Goal: Task Accomplishment & Management: Manage account settings

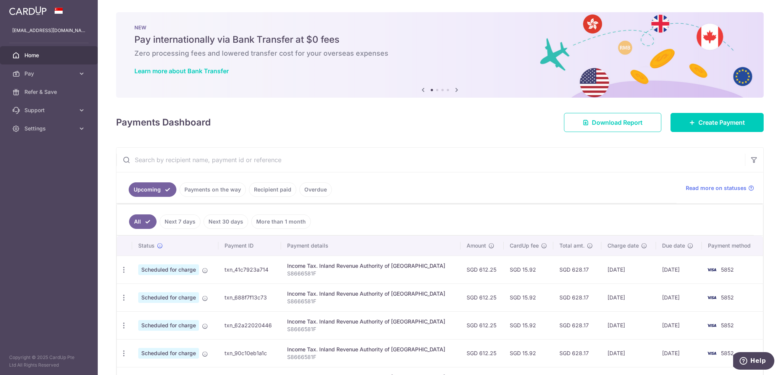
scroll to position [3167, 0]
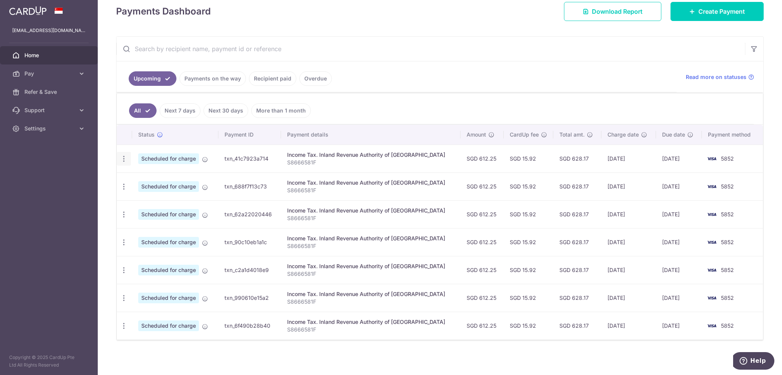
click at [126, 155] on icon "button" at bounding box center [124, 159] width 8 height 8
click at [143, 177] on span "Update payment" at bounding box center [165, 179] width 52 height 9
radio input "true"
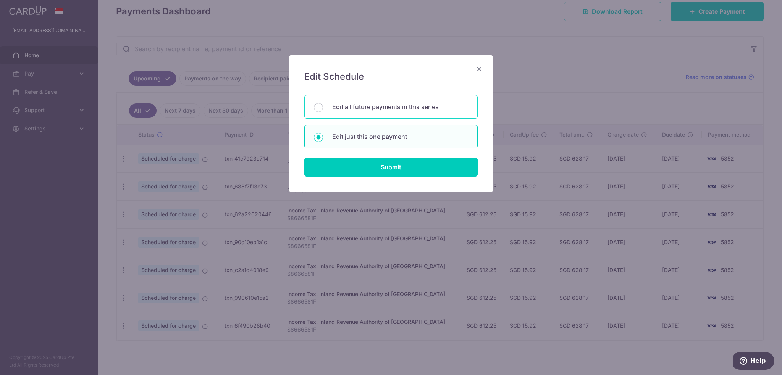
click at [434, 103] on p "Edit all future payments in this series" at bounding box center [400, 106] width 136 height 9
click at [323, 103] on input "Edit all future payments in this series" at bounding box center [318, 107] width 9 height 9
radio input "true"
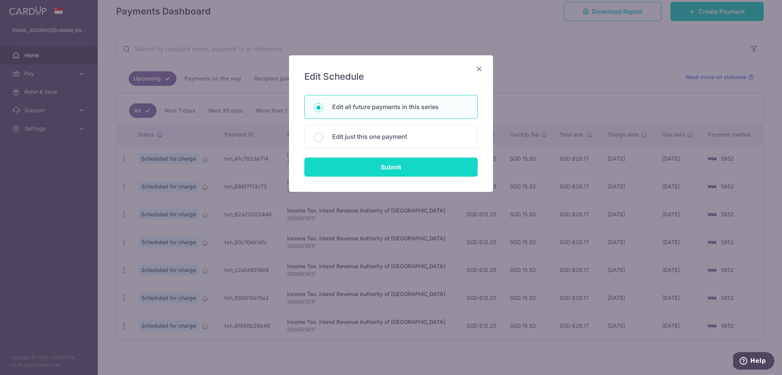
click at [408, 168] on input "Submit" at bounding box center [390, 167] width 173 height 19
radio input "true"
type input "612.25"
type input "S8666581F"
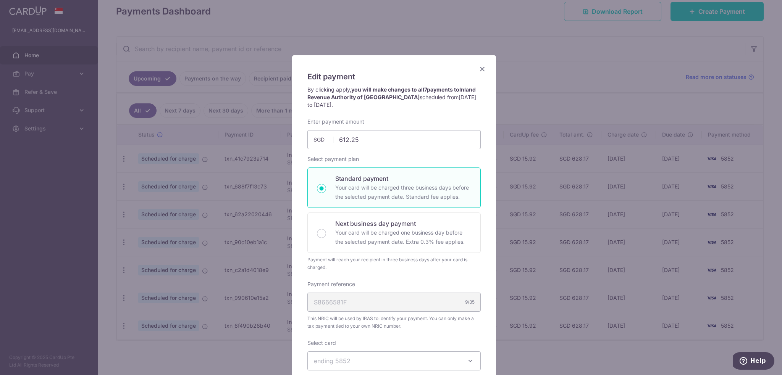
scroll to position [153, 0]
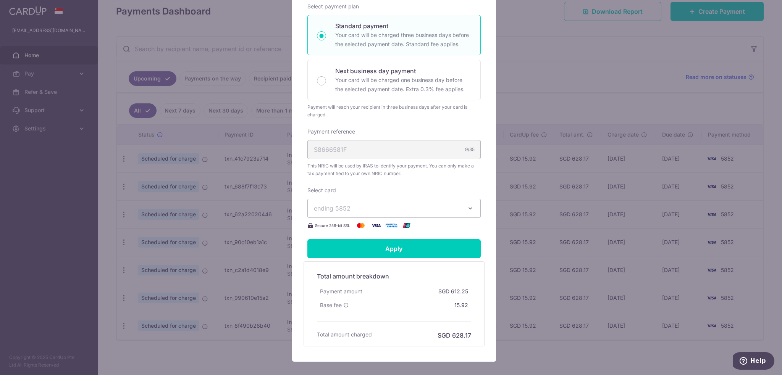
click at [370, 204] on span "ending 5852" at bounding box center [387, 208] width 147 height 9
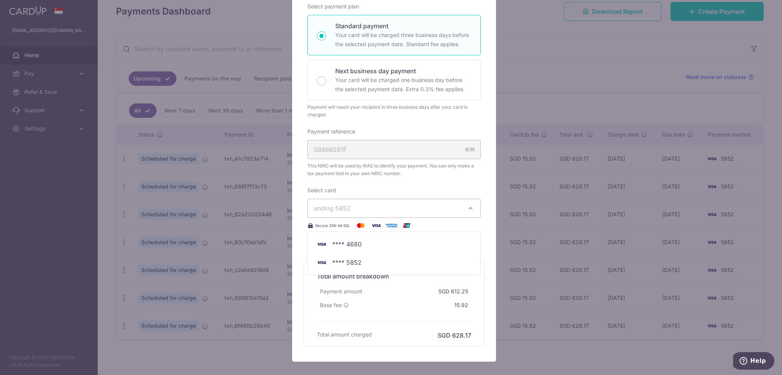
click at [370, 209] on span "ending 5852" at bounding box center [387, 208] width 147 height 9
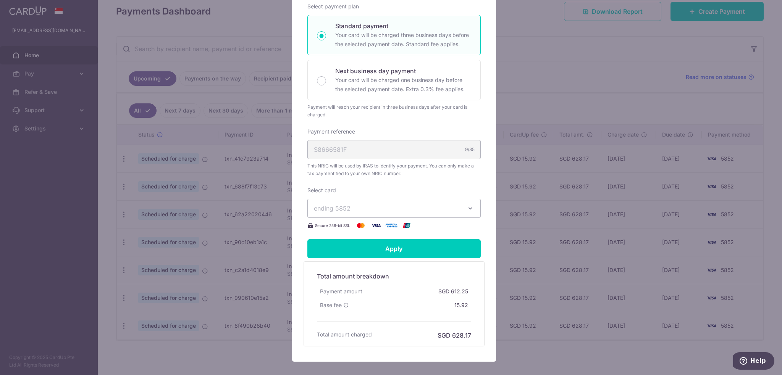
scroll to position [0, 0]
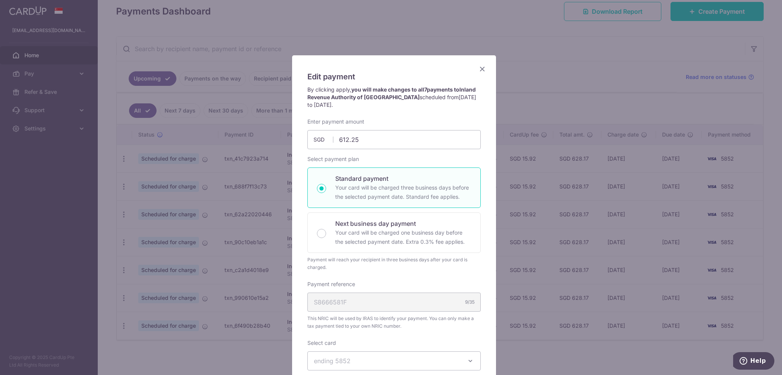
click at [480, 64] on div "Edit payment By clicking apply, you will make changes to all 7 payments to Inla…" at bounding box center [394, 284] width 204 height 459
click at [482, 69] on icon "Close" at bounding box center [481, 69] width 9 height 10
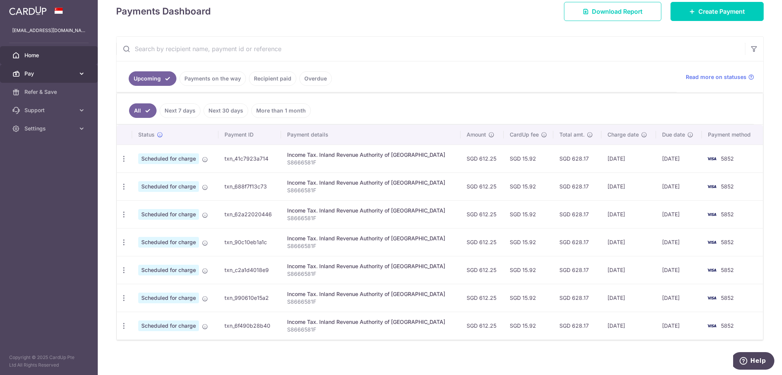
click at [78, 74] on icon at bounding box center [82, 74] width 8 height 8
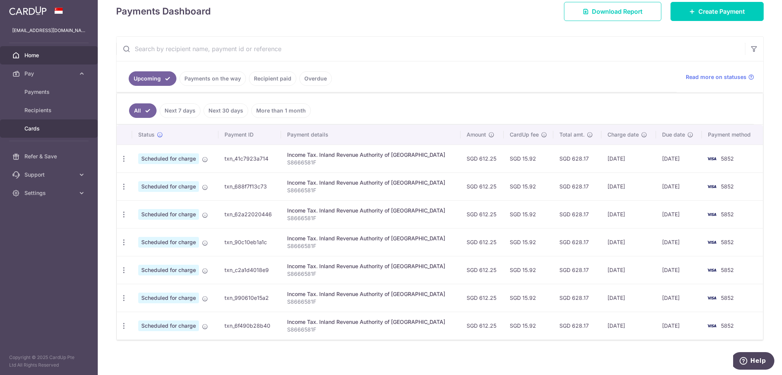
click at [33, 125] on span "Cards" at bounding box center [49, 129] width 50 height 8
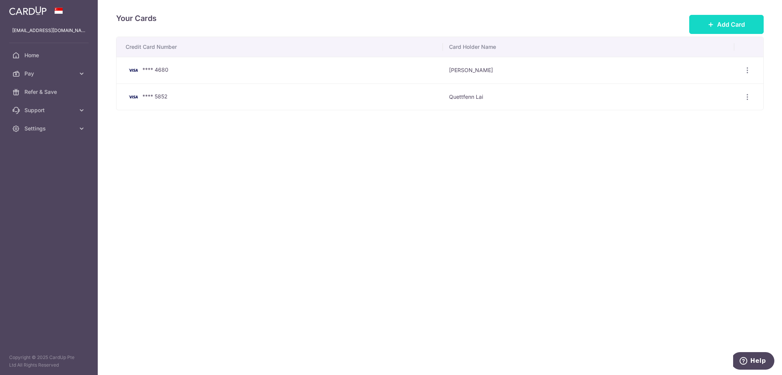
click at [732, 23] on span "Add Card" at bounding box center [731, 24] width 28 height 9
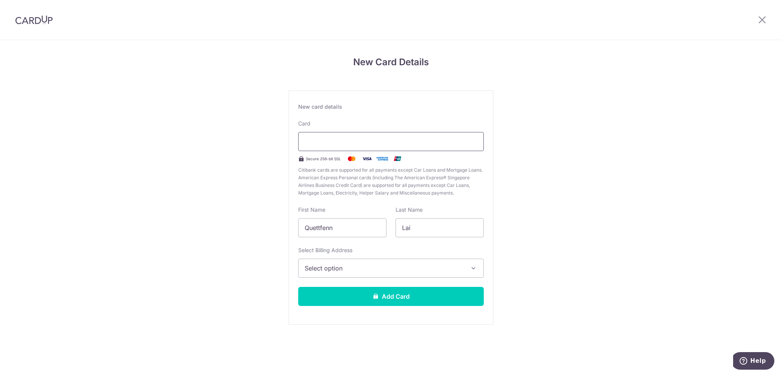
scroll to position [3167, 0]
drag, startPoint x: 356, startPoint y: 232, endPoint x: 269, endPoint y: 222, distance: 87.3
click at [269, 222] on div "New Card Details New card details Card Secure 256-bit SSL Citibank cards are su…" at bounding box center [391, 200] width 782 height 321
type input "Fransiska"
drag, startPoint x: 423, startPoint y: 224, endPoint x: 393, endPoint y: 225, distance: 29.4
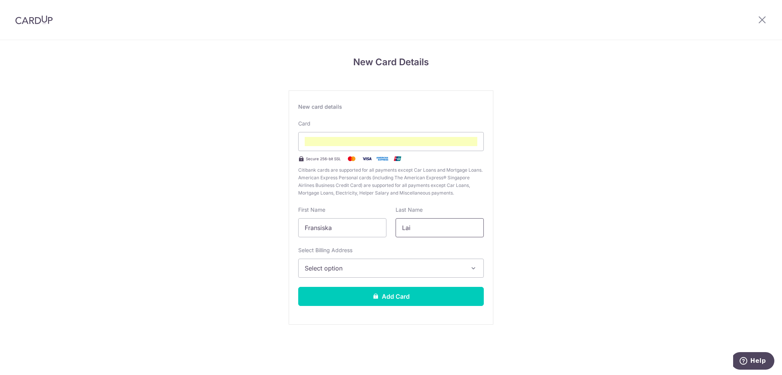
click at [393, 225] on div "Last Name Lai" at bounding box center [439, 221] width 97 height 31
type input "Darjanto"
click at [395, 269] on span "Select option" at bounding box center [384, 268] width 159 height 9
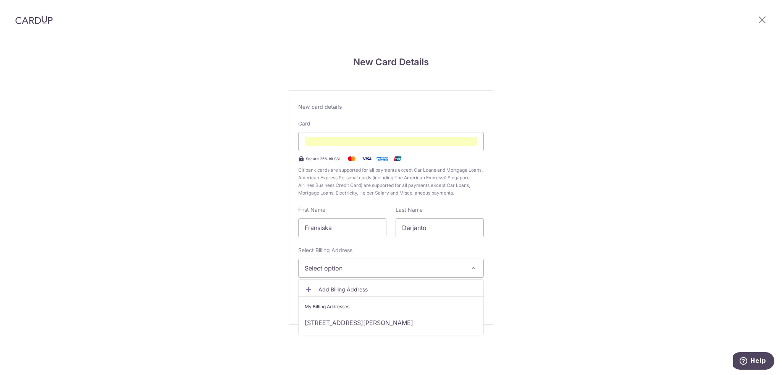
click at [356, 290] on span "Add Billing Address" at bounding box center [397, 290] width 159 height 8
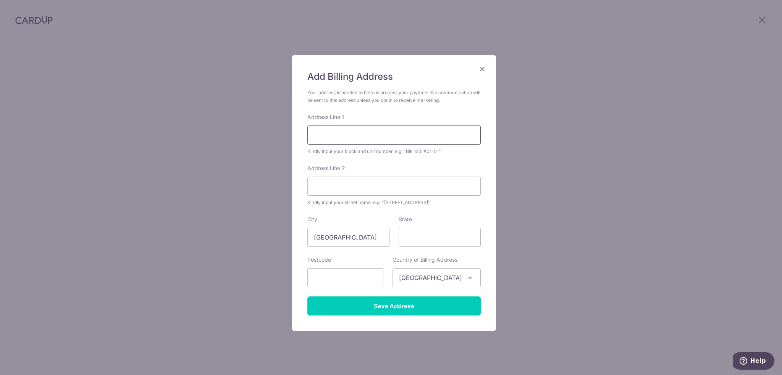
click at [339, 129] on input "Address Line 1" at bounding box center [393, 135] width 173 height 19
type input "9 Bukit Batok Central Link 24-07"
type input "The Jade"
type input "658074"
click at [414, 244] on input "State" at bounding box center [439, 237] width 82 height 19
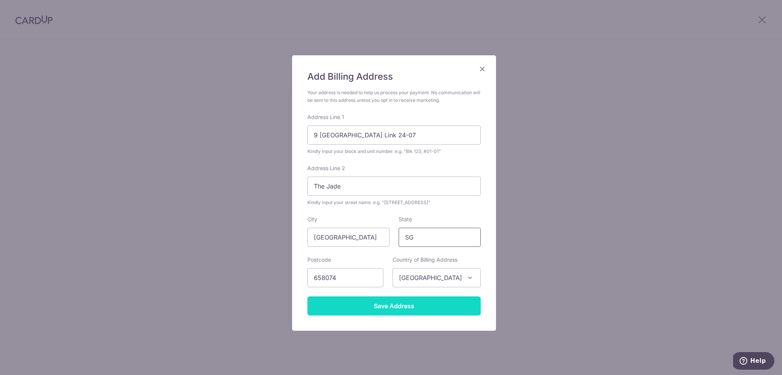
type input "SG"
click at [387, 306] on input "Save Address" at bounding box center [393, 306] width 173 height 19
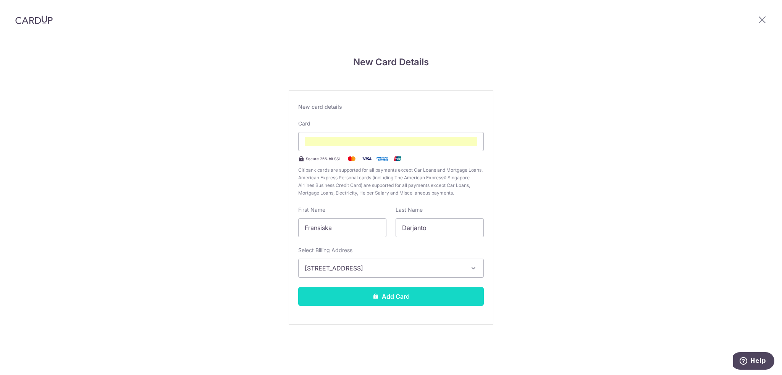
click at [364, 297] on button "Add Card" at bounding box center [390, 296] width 185 height 19
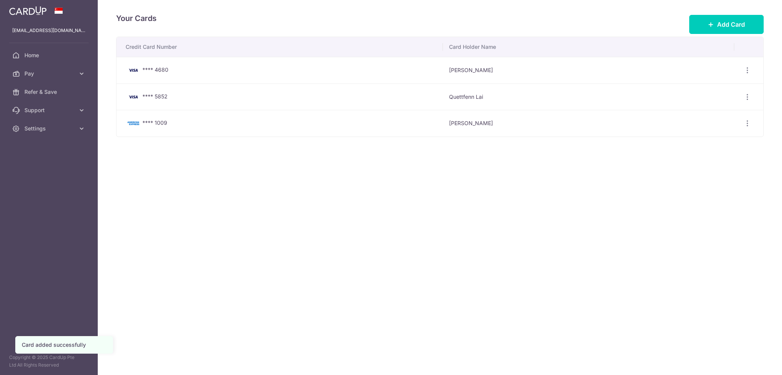
scroll to position [3167, 0]
click at [745, 66] on icon "button" at bounding box center [747, 70] width 8 height 8
click at [711, 105] on span "Delete" at bounding box center [721, 109] width 52 height 9
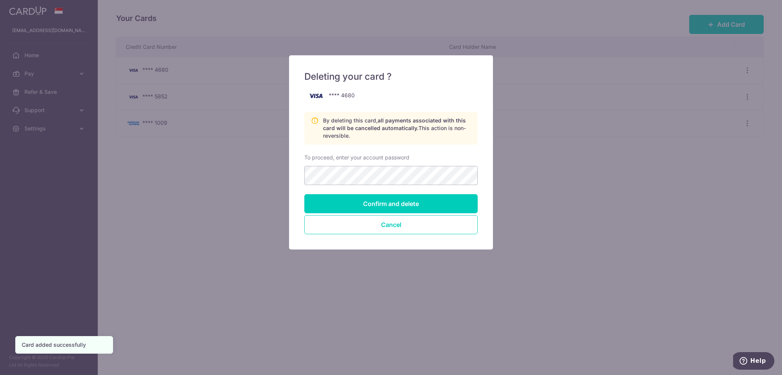
click at [419, 163] on div "To proceed, enter your account password" at bounding box center [390, 169] width 173 height 31
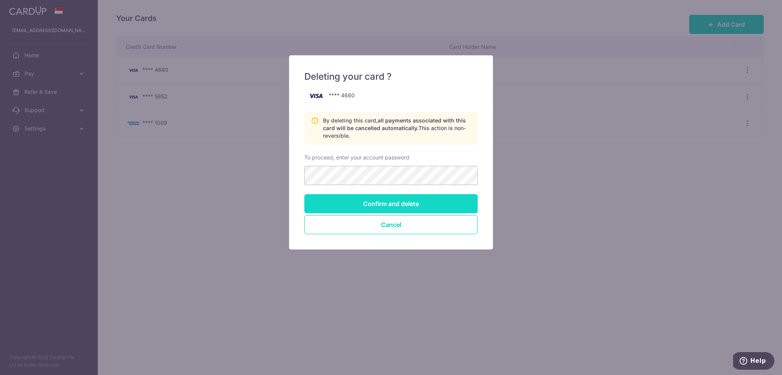
click at [402, 200] on input "Confirm and delete" at bounding box center [390, 203] width 173 height 19
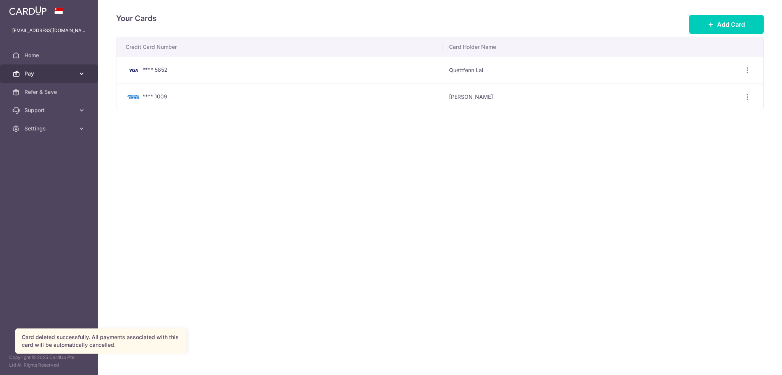
scroll to position [3167, 0]
click at [35, 72] on span "Pay" at bounding box center [49, 74] width 50 height 8
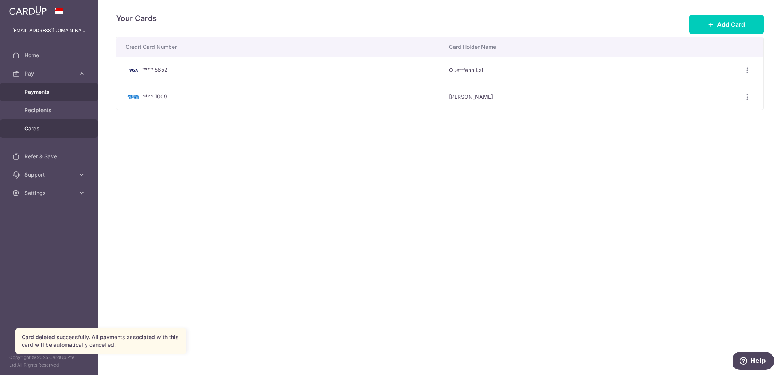
click at [39, 91] on span "Payments" at bounding box center [49, 92] width 50 height 8
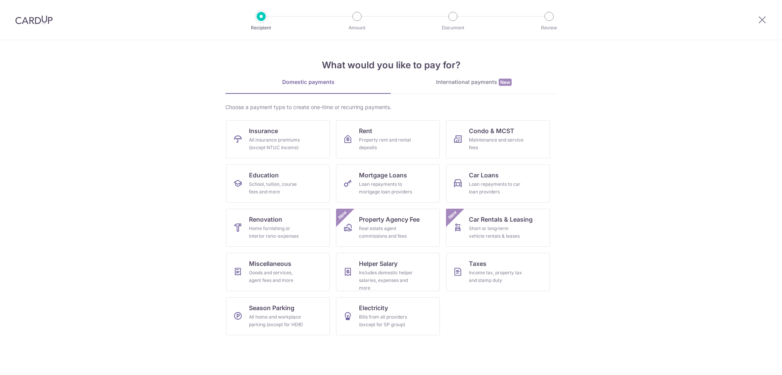
scroll to position [3167, 0]
click at [763, 22] on icon at bounding box center [761, 20] width 9 height 10
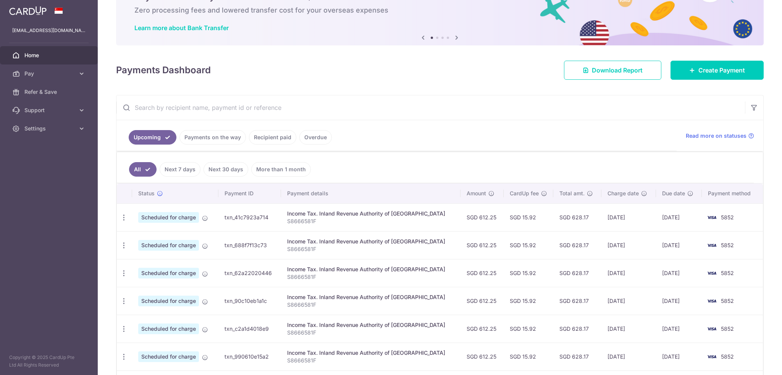
scroll to position [102, 0]
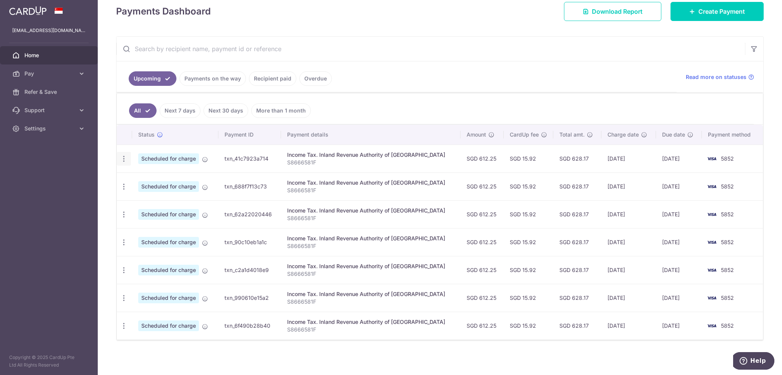
click at [126, 155] on icon "button" at bounding box center [124, 159] width 8 height 8
click at [137, 177] on link "Update payment" at bounding box center [156, 180] width 79 height 18
radio input "true"
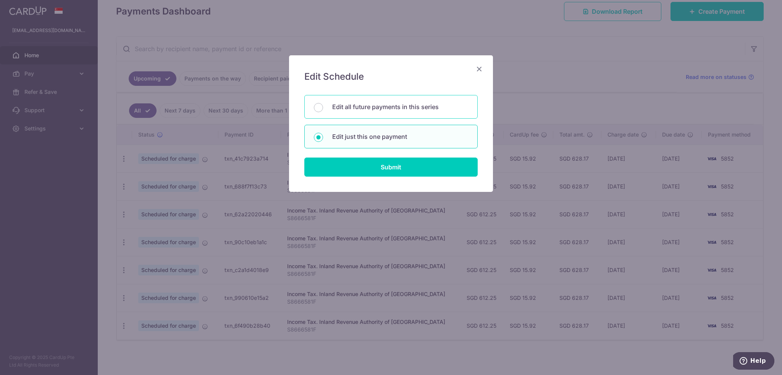
click at [373, 106] on p "Edit all future payments in this series" at bounding box center [400, 106] width 136 height 9
click at [323, 106] on input "Edit all future payments in this series" at bounding box center [318, 107] width 9 height 9
radio input "true"
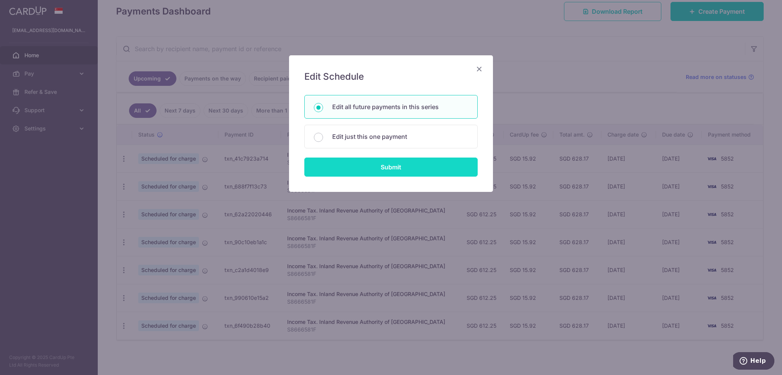
click at [377, 167] on input "Submit" at bounding box center [390, 167] width 173 height 19
radio input "true"
type input "612.25"
type input "S8666581F"
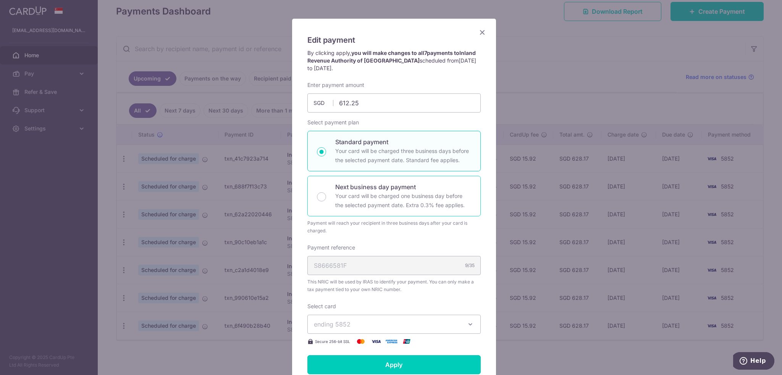
scroll to position [76, 0]
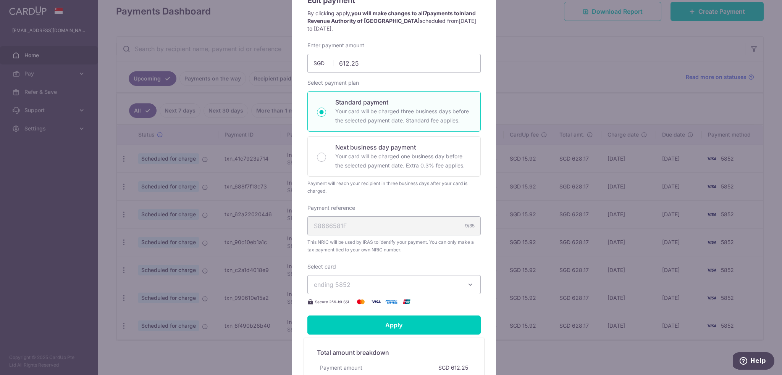
click at [358, 280] on span "ending 5852" at bounding box center [387, 284] width 147 height 9
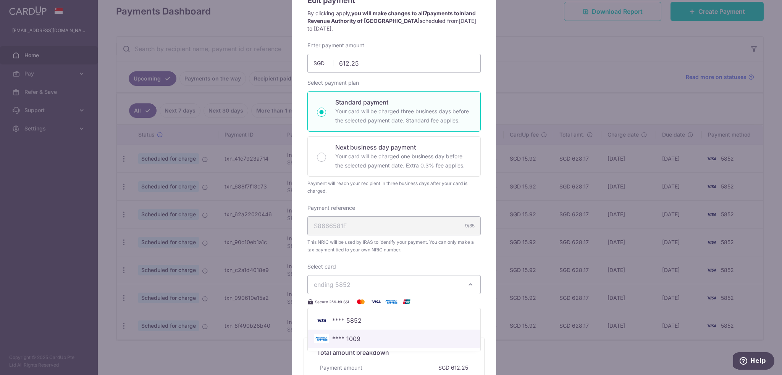
click at [358, 340] on span "**** 1009" at bounding box center [394, 338] width 160 height 9
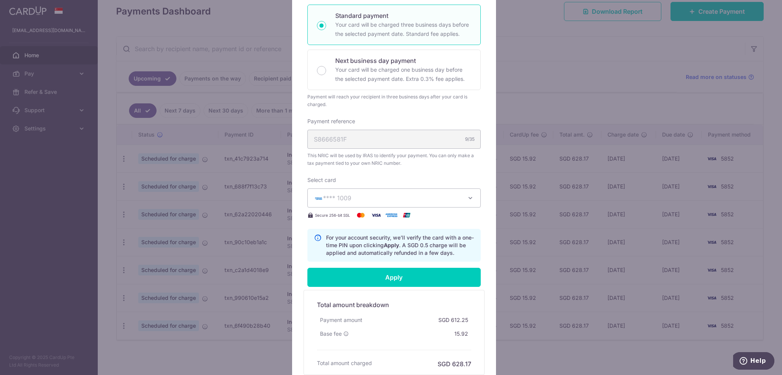
scroll to position [191, 0]
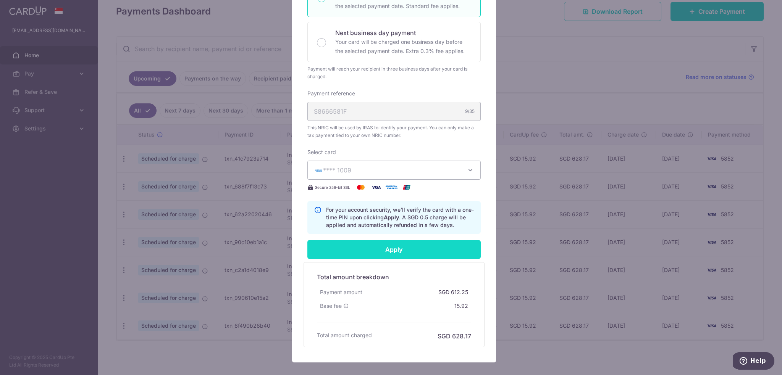
click at [354, 250] on input "Apply" at bounding box center [393, 249] width 173 height 19
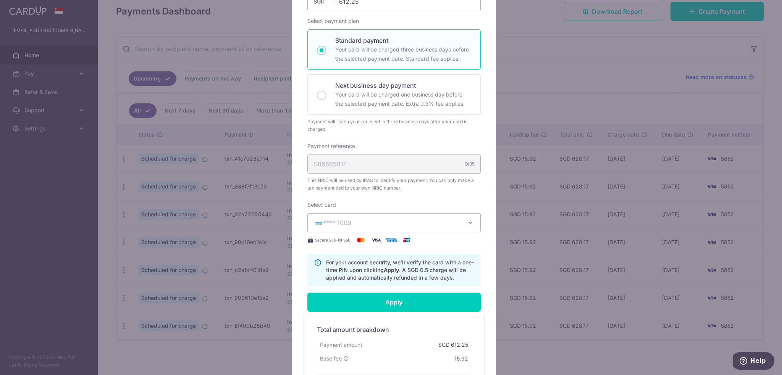
type input "Successfully Applied"
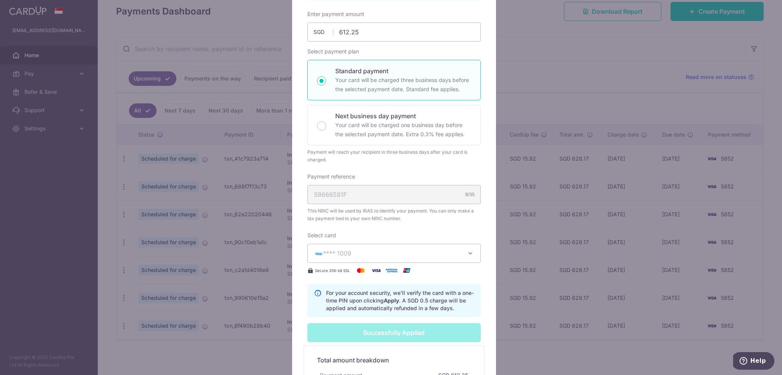
scroll to position [229, 0]
